Goal: Task Accomplishment & Management: Use online tool/utility

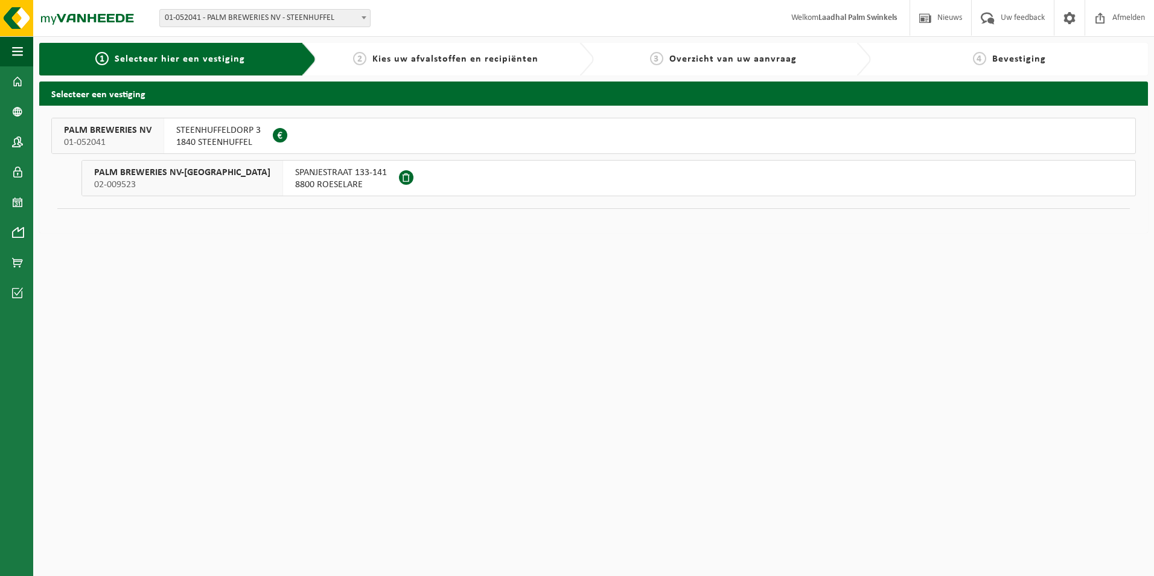
click at [130, 141] on span "01-052041" at bounding box center [108, 142] width 88 height 12
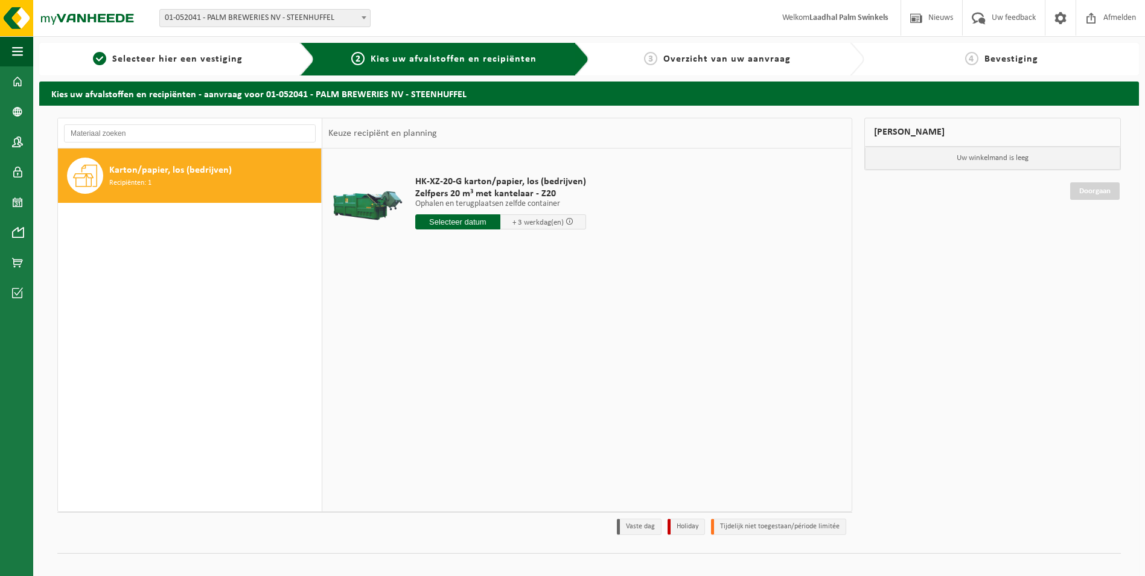
click at [190, 180] on div "Karton/papier, los (bedrijven) Recipiënten: 1" at bounding box center [213, 176] width 209 height 36
click at [463, 222] on input "text" at bounding box center [458, 221] width 86 height 15
click at [509, 365] on div "29" at bounding box center [510, 367] width 21 height 19
type input "Van 2025-08-29"
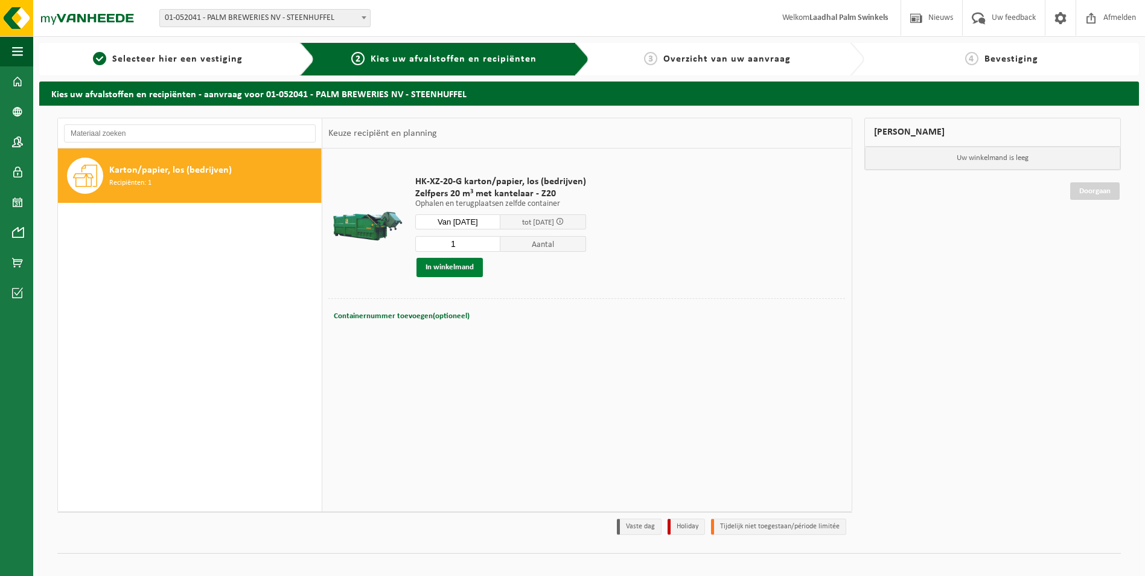
click at [463, 268] on button "In winkelmand" at bounding box center [450, 267] width 66 height 19
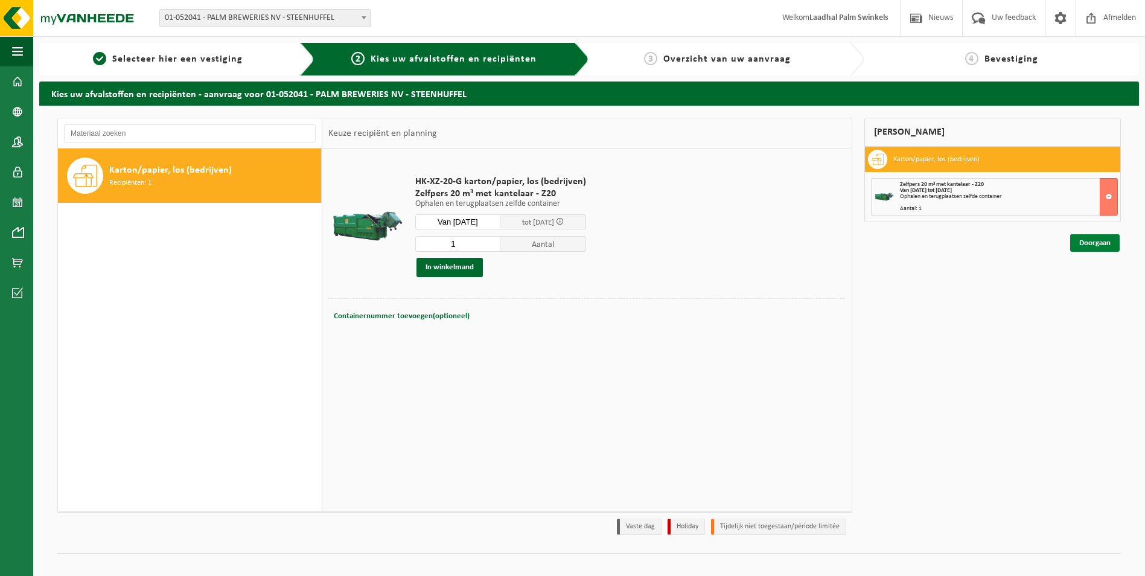
click at [1087, 240] on link "Doorgaan" at bounding box center [1094, 243] width 49 height 18
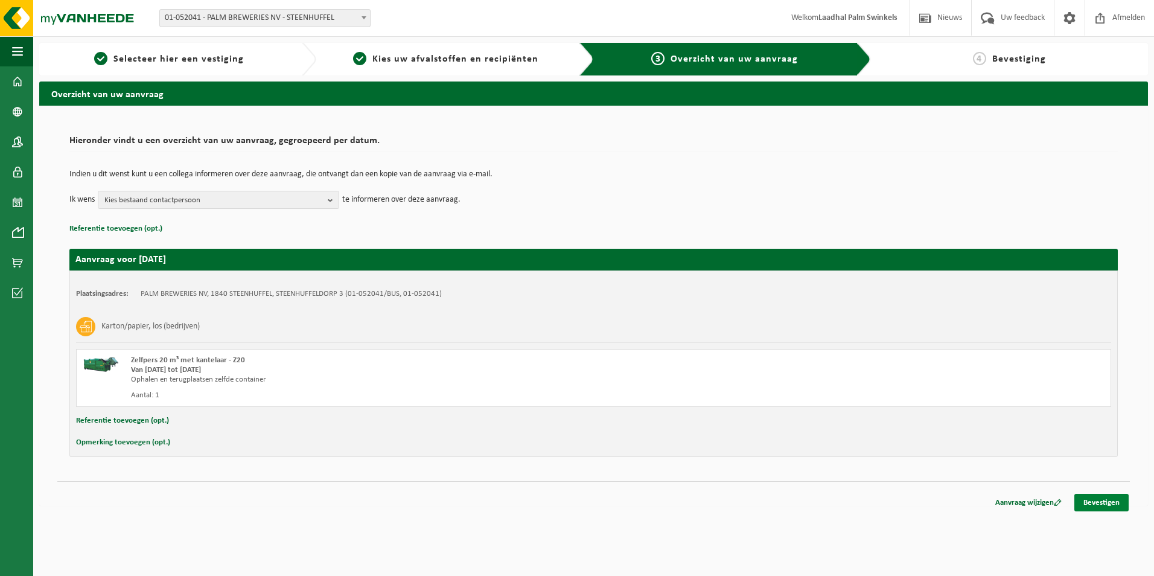
click at [1106, 503] on link "Bevestigen" at bounding box center [1101, 503] width 54 height 18
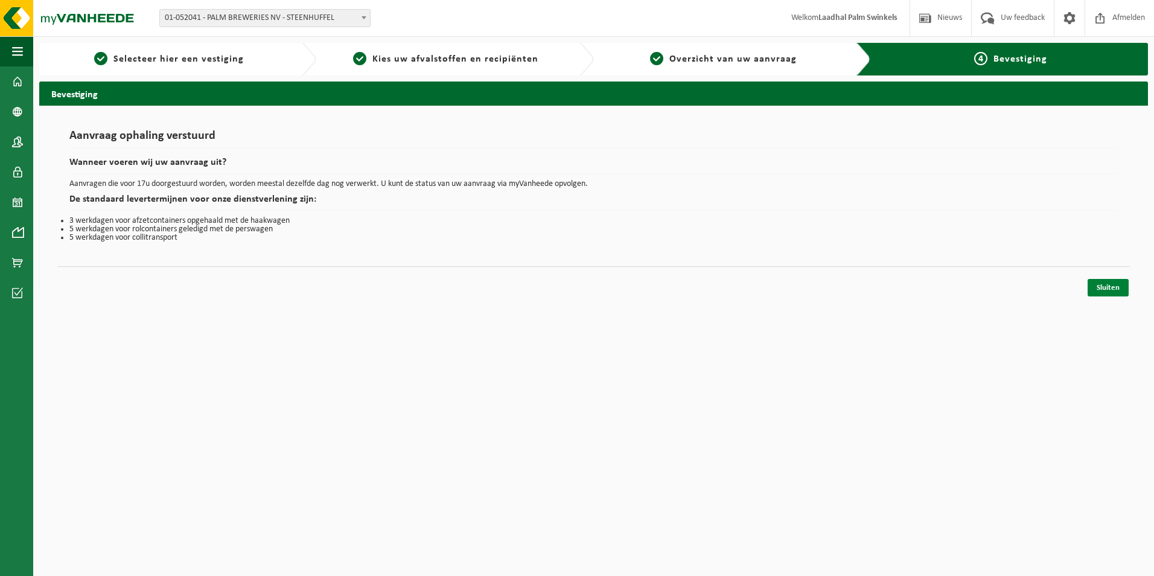
click at [1100, 287] on link "Sluiten" at bounding box center [1108, 288] width 41 height 18
